Goal: Navigation & Orientation: Go to known website

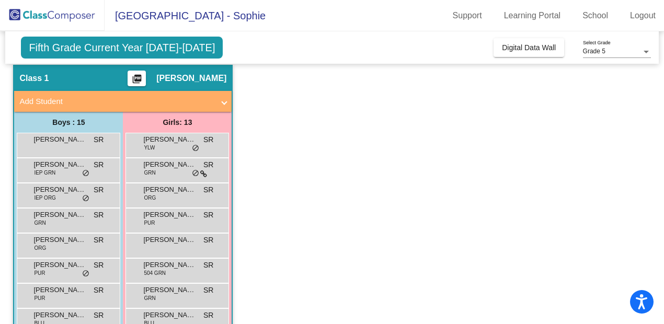
scroll to position [48, 0]
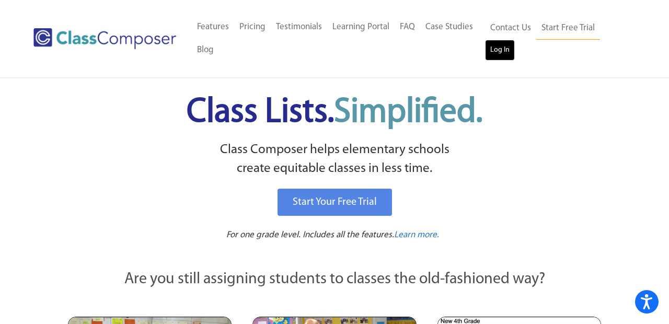
click at [504, 52] on link "Log In" at bounding box center [500, 50] width 30 height 21
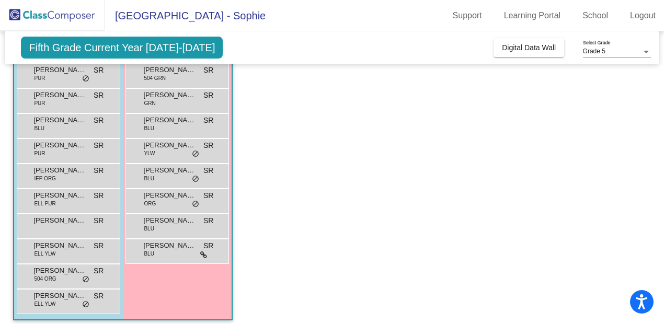
scroll to position [234, 0]
